Goal: Check status: Check status

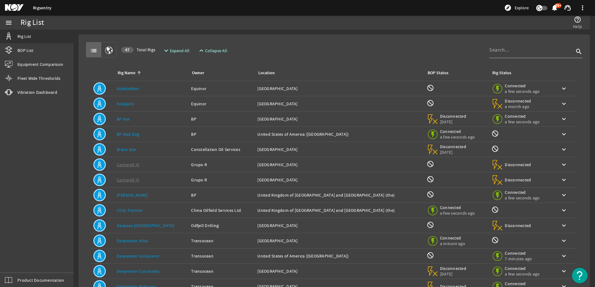
scroll to position [57, 0]
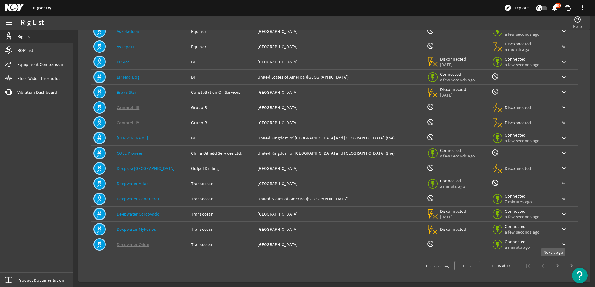
click at [556, 268] on span "Next page" at bounding box center [557, 266] width 15 height 15
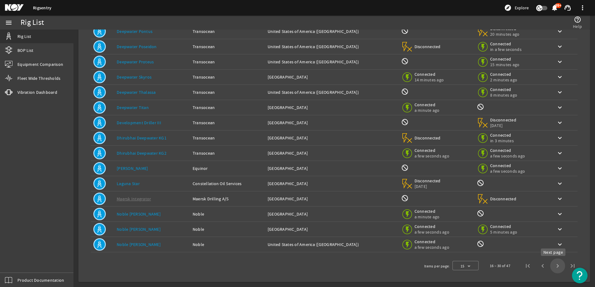
click at [553, 267] on span "Next page" at bounding box center [557, 266] width 15 height 15
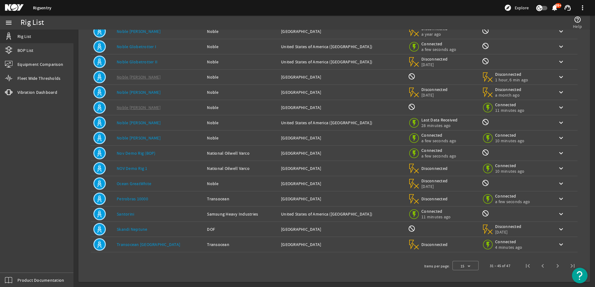
click at [123, 213] on link "Santorini" at bounding box center [125, 214] width 17 height 6
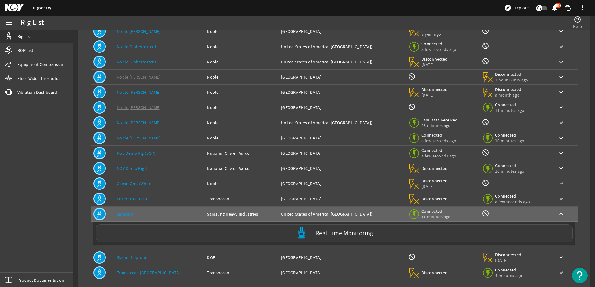
click at [350, 234] on label "Real Time Monitoring" at bounding box center [344, 233] width 58 height 7
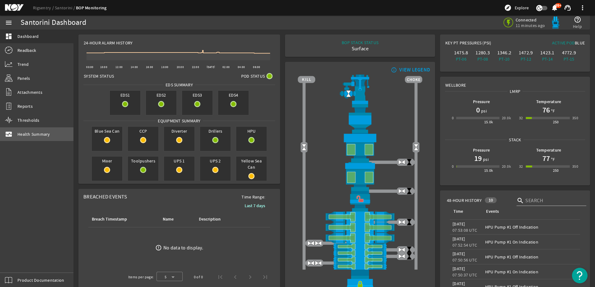
click at [26, 133] on span "Health Summary" at bounding box center [33, 134] width 33 height 6
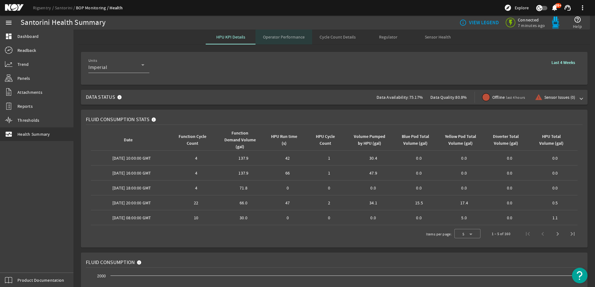
click at [286, 38] on span "Operator Performance" at bounding box center [284, 37] width 42 height 4
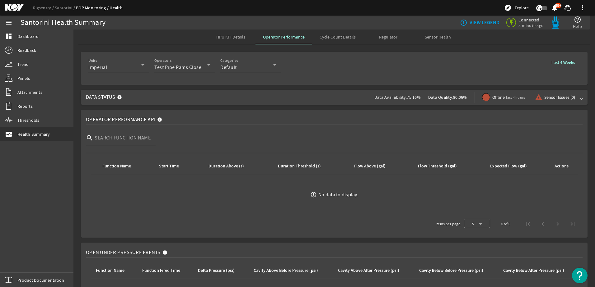
click at [336, 35] on span "Cycle Count Details" at bounding box center [337, 37] width 36 height 4
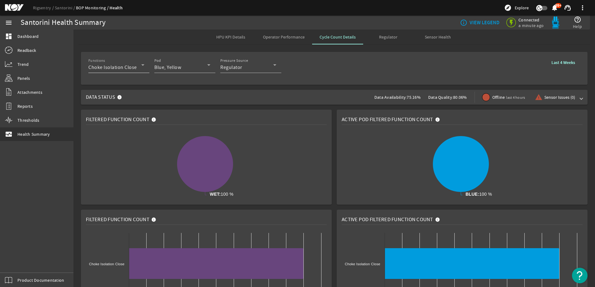
click at [142, 67] on icon at bounding box center [142, 64] width 7 height 7
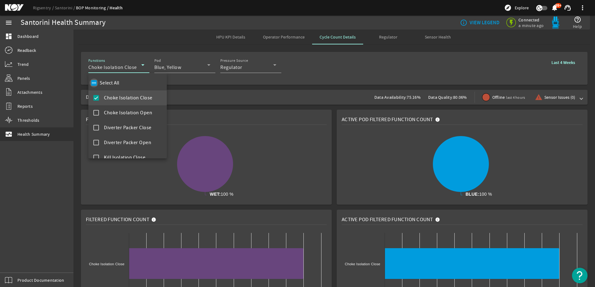
click at [93, 82] on input "Select All" at bounding box center [94, 83] width 9 height 9
checkbox input "true"
click at [309, 72] on div at bounding box center [297, 143] width 595 height 287
